Goal: Check status

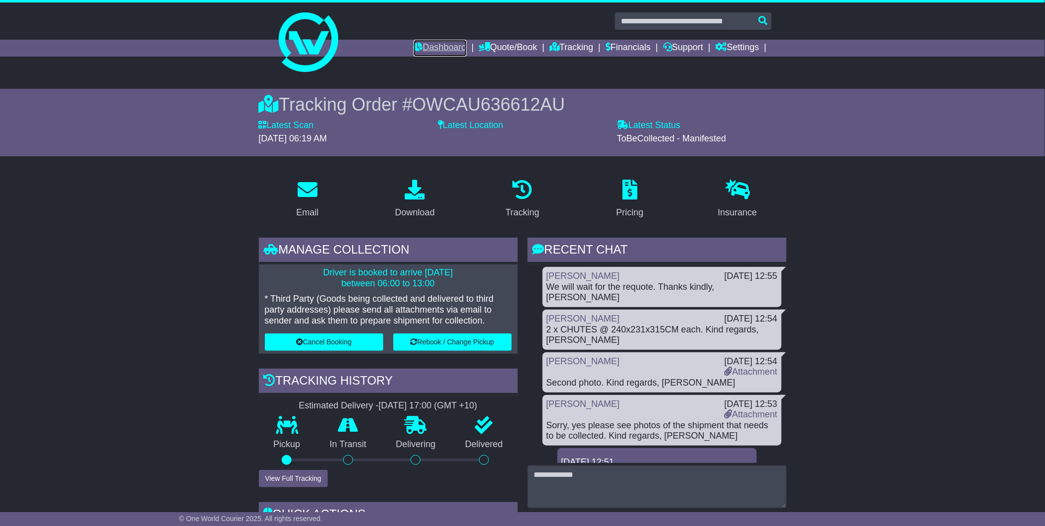
click at [440, 53] on link "Dashboard" at bounding box center [440, 48] width 53 height 17
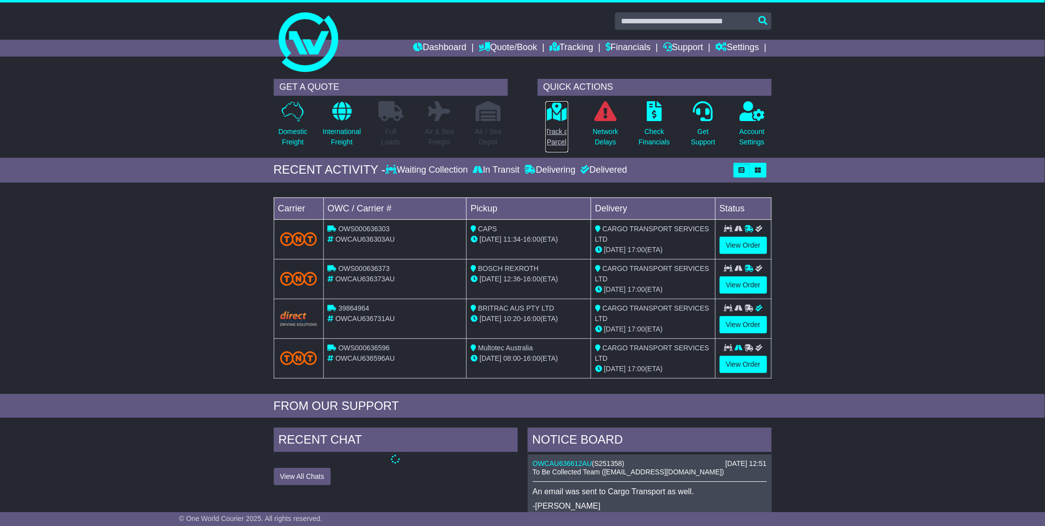
click at [552, 113] on icon at bounding box center [557, 111] width 22 height 20
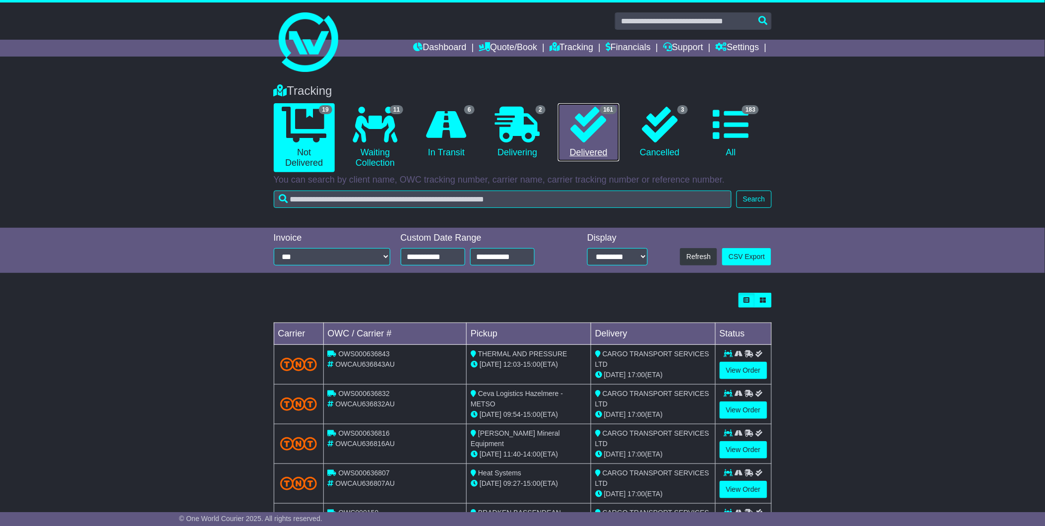
click at [596, 135] on icon at bounding box center [589, 125] width 36 height 36
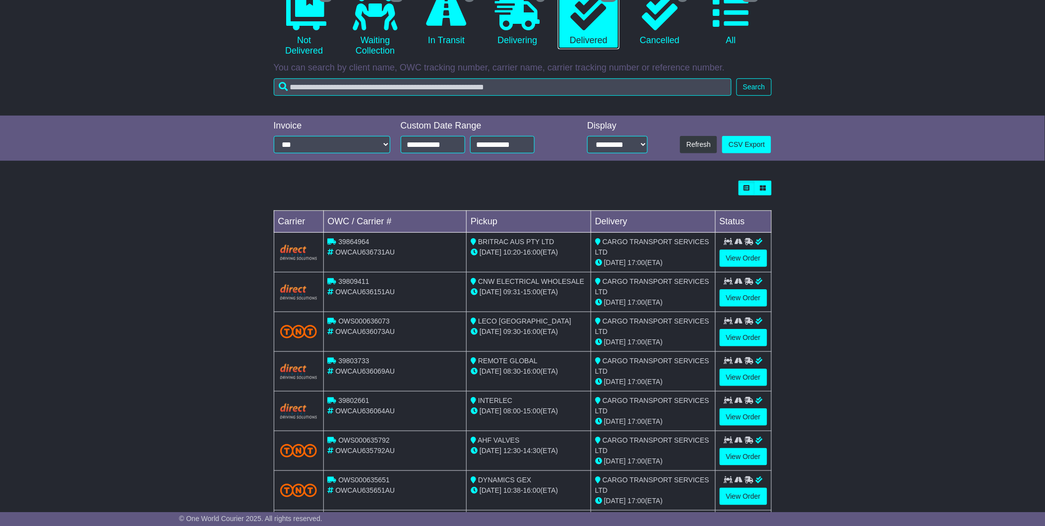
scroll to position [165, 0]
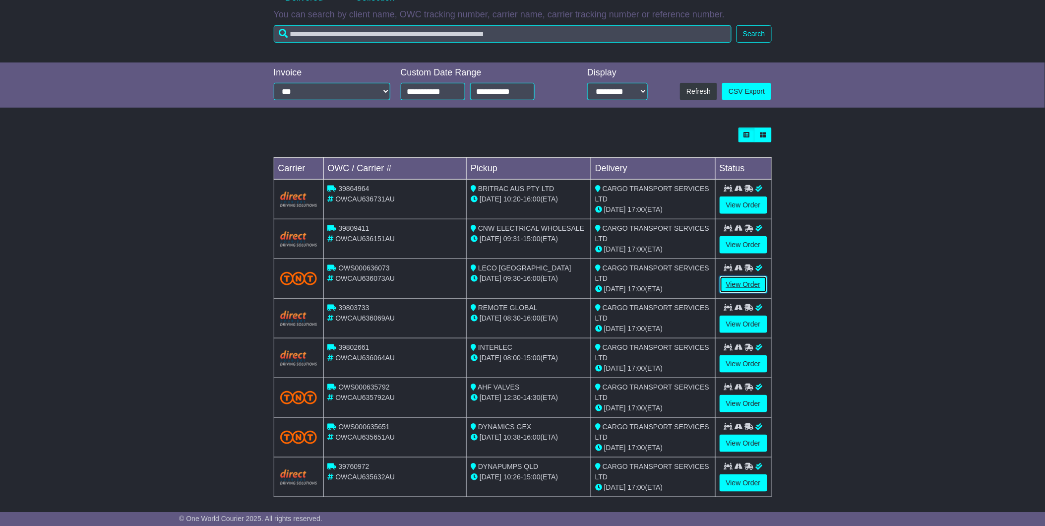
click at [733, 284] on link "View Order" at bounding box center [744, 284] width 48 height 17
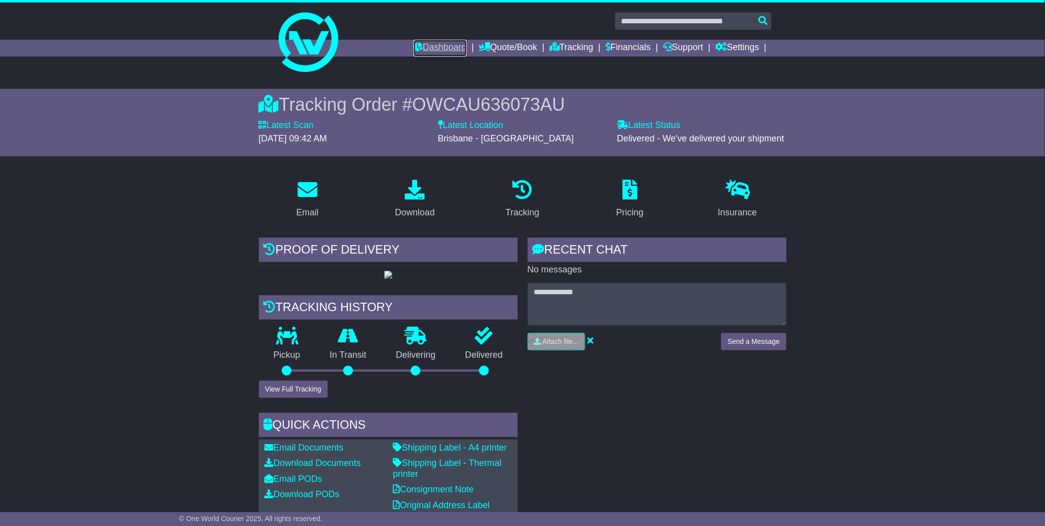
click at [428, 46] on link "Dashboard" at bounding box center [440, 48] width 53 height 17
